Goal: Task Accomplishment & Management: Use online tool/utility

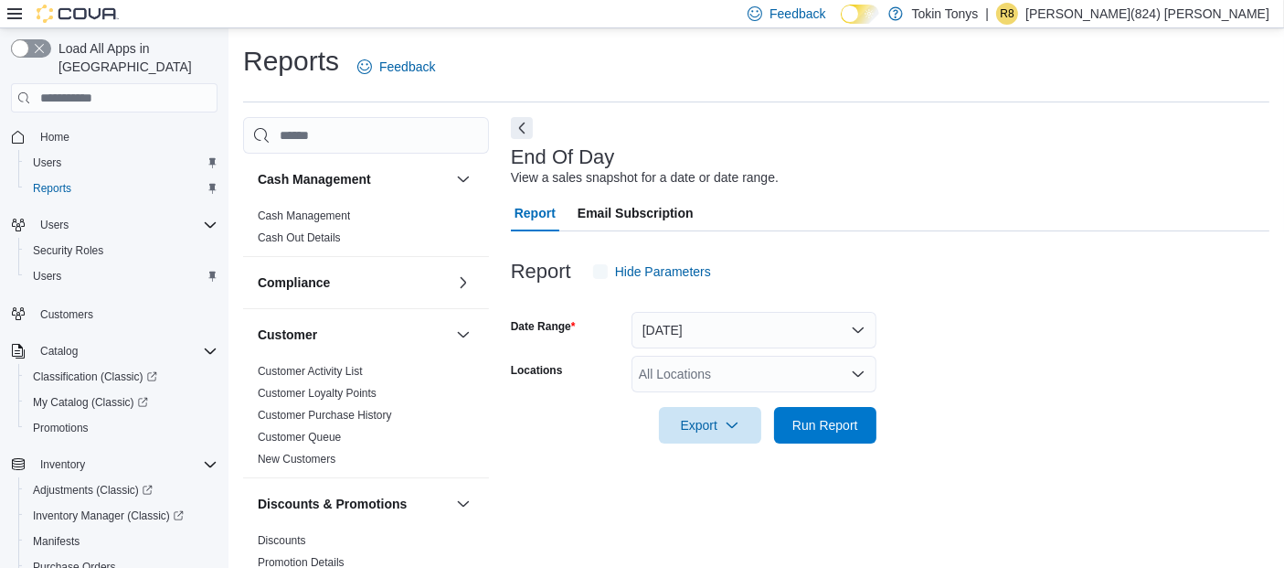
scroll to position [26, 0]
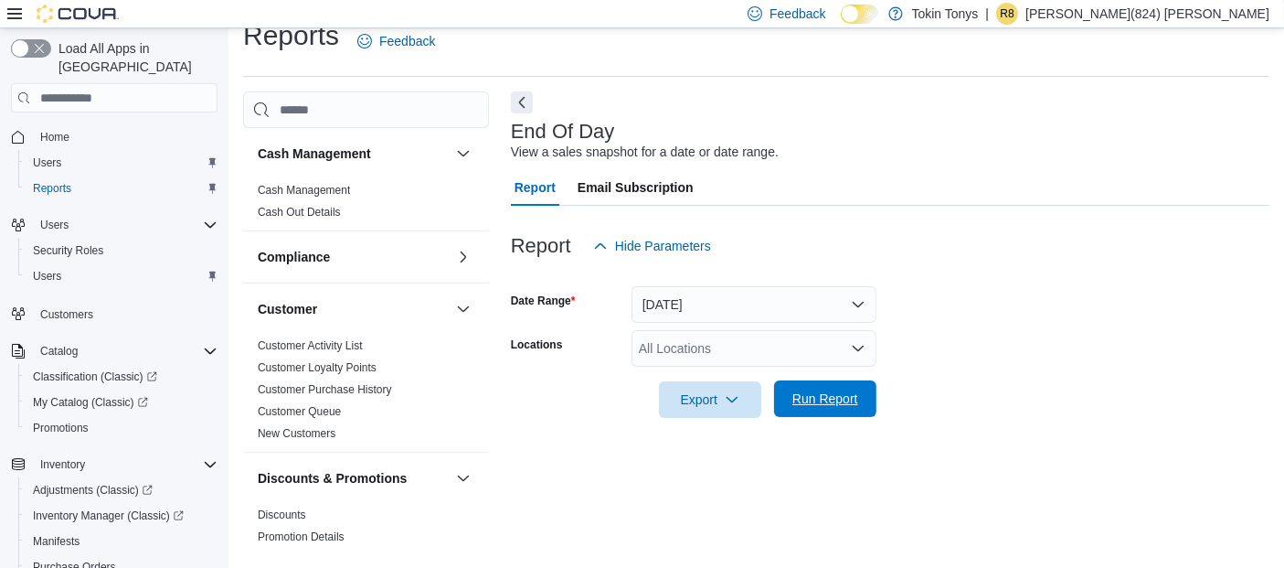
click at [824, 413] on span "Run Report" at bounding box center [825, 398] width 80 height 37
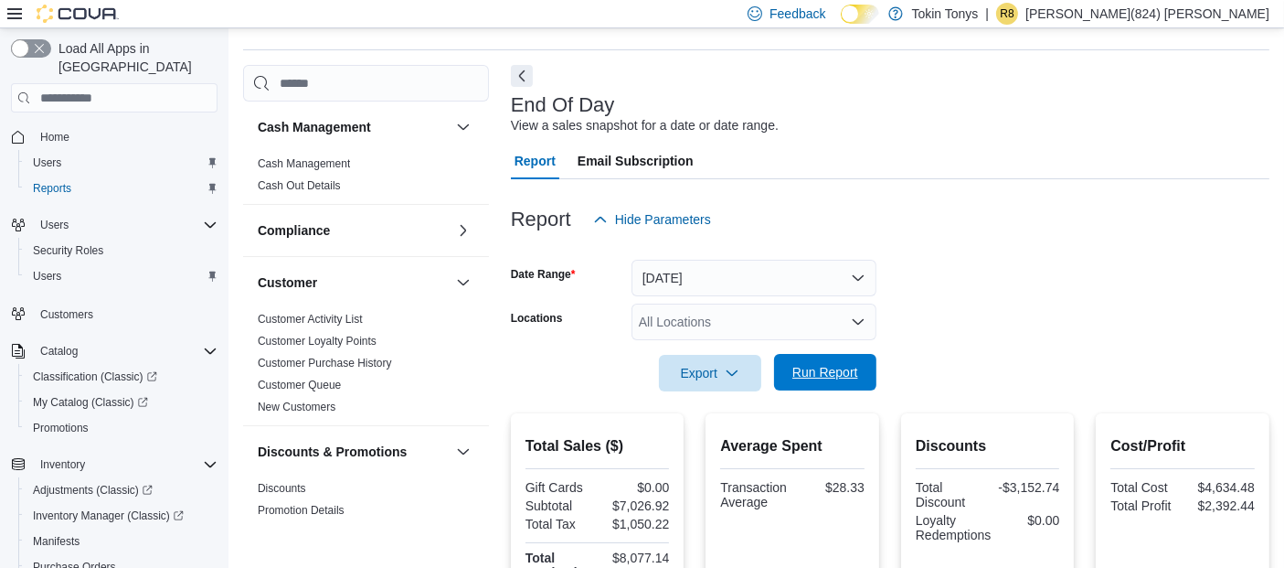
scroll to position [128, 0]
